Goal: Transaction & Acquisition: Purchase product/service

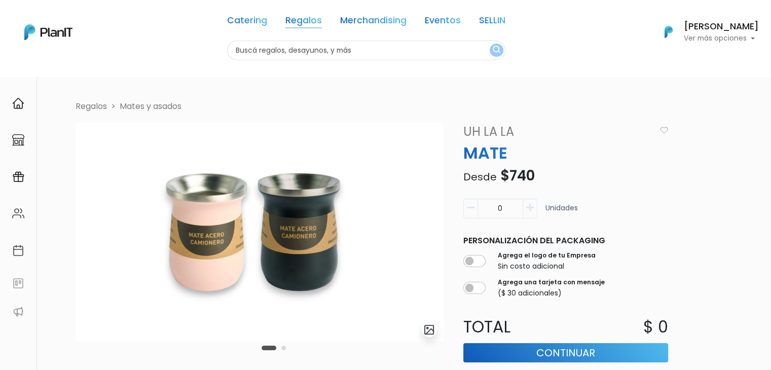
click at [294, 21] on link "Regalos" at bounding box center [303, 22] width 36 height 12
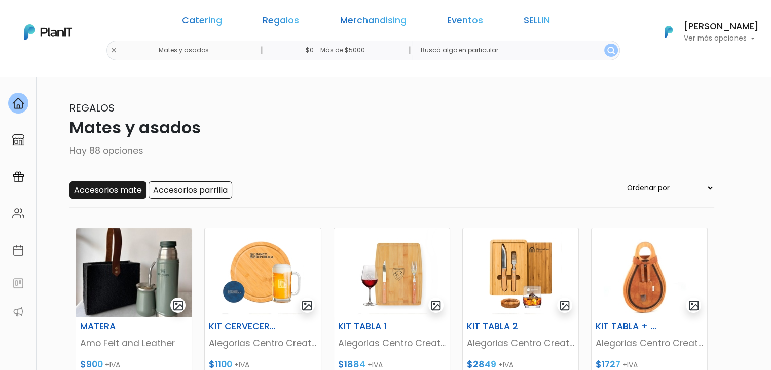
click at [114, 193] on input "Accesorios mate" at bounding box center [107, 189] width 77 height 17
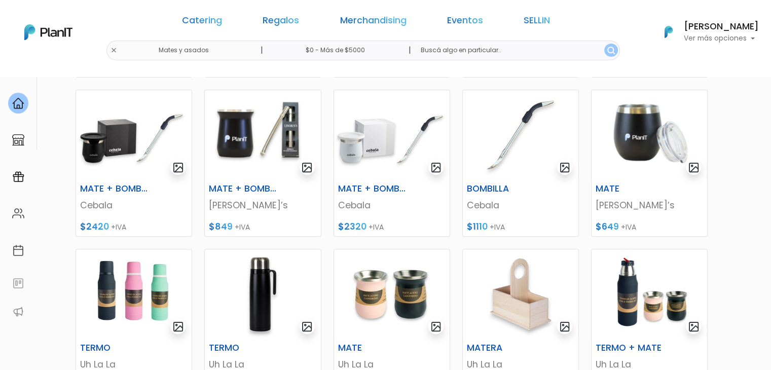
scroll to position [299, 0]
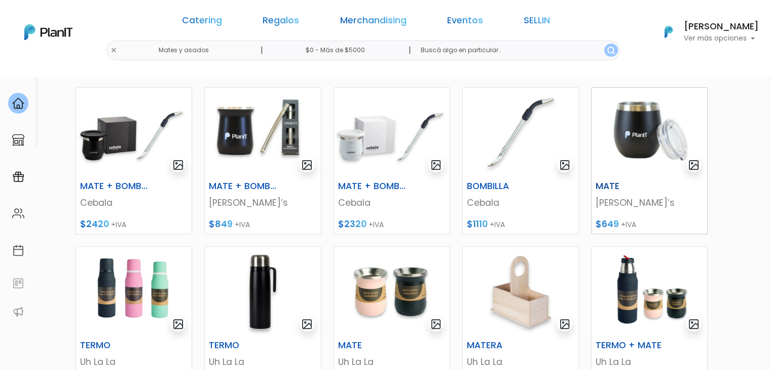
click at [621, 128] on img at bounding box center [649, 132] width 116 height 89
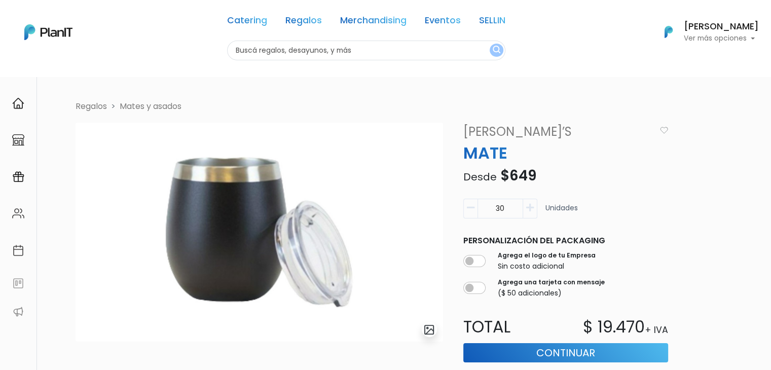
click at [503, 204] on input "30" at bounding box center [500, 209] width 46 height 20
type input "3"
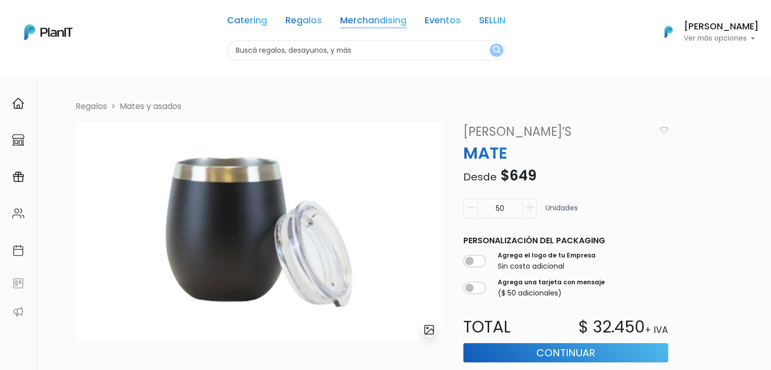
type input "50"
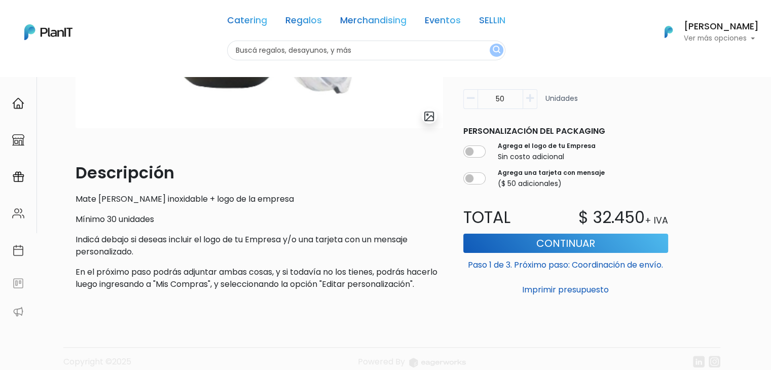
scroll to position [229, 0]
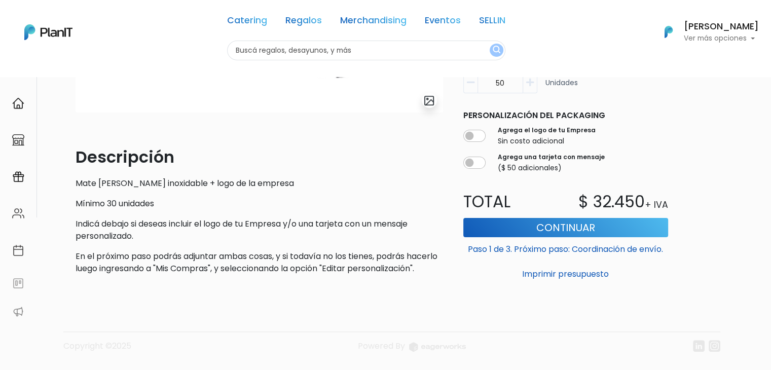
click at [164, 180] on p "Mate de acero inoxidable + logo de la empresa" at bounding box center [259, 183] width 367 height 12
copy div "Mate de acero inoxidable + logo de la empresa"
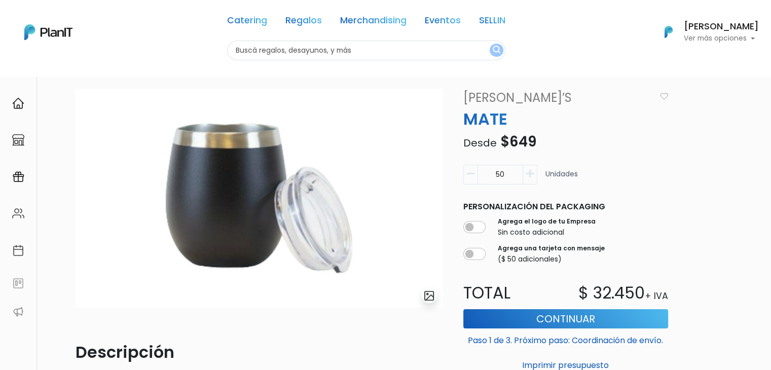
scroll to position [0, 0]
